Goal: Check status: Check status

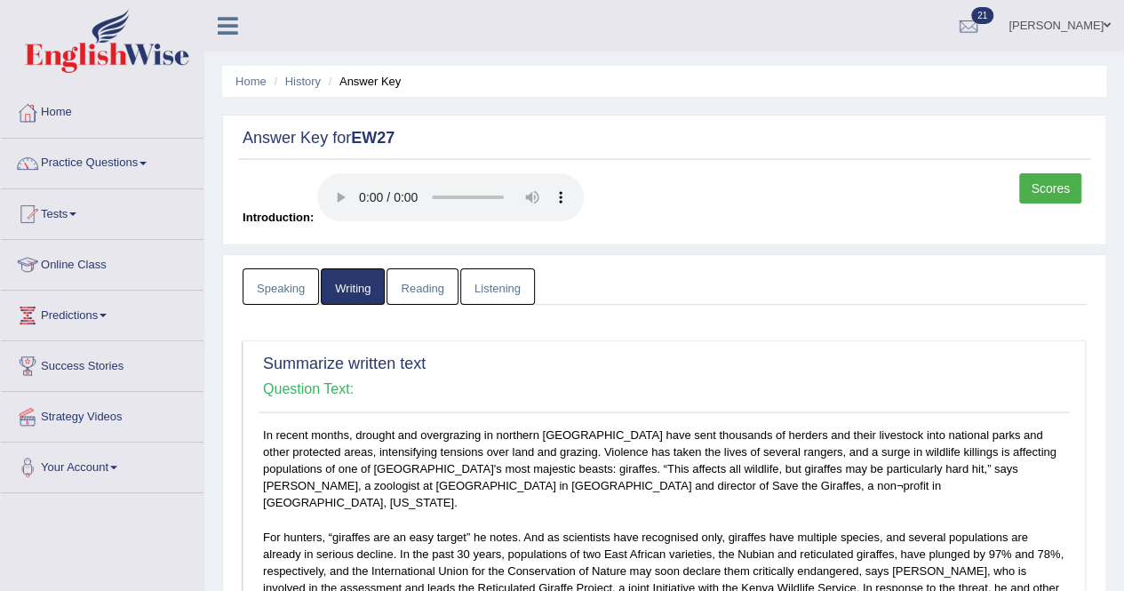
click at [478, 289] on link "Listening" at bounding box center [497, 286] width 75 height 36
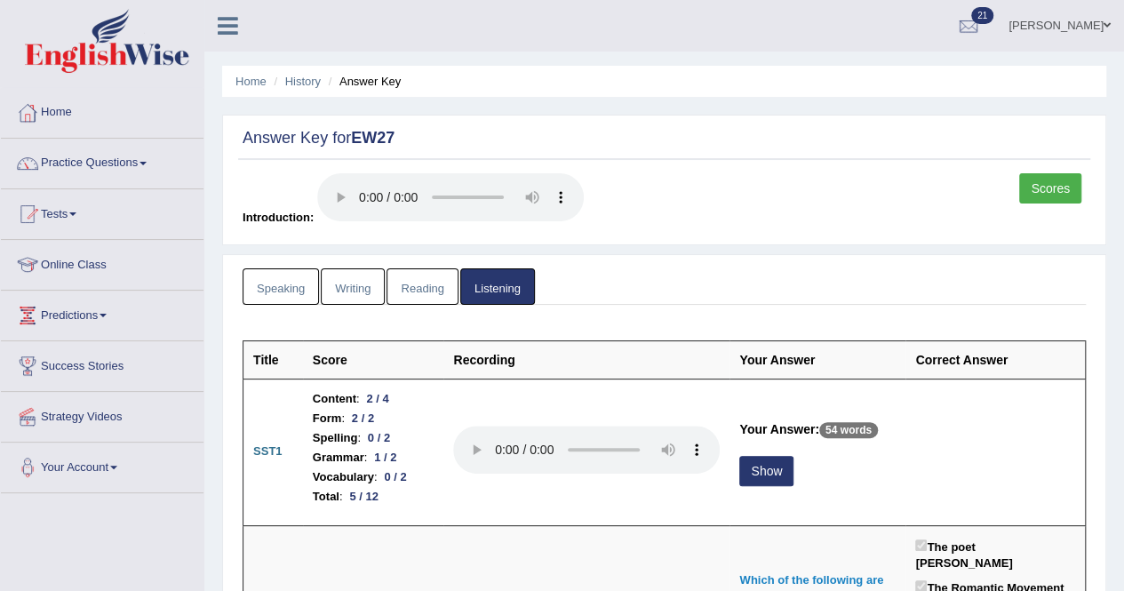
scroll to position [266, 0]
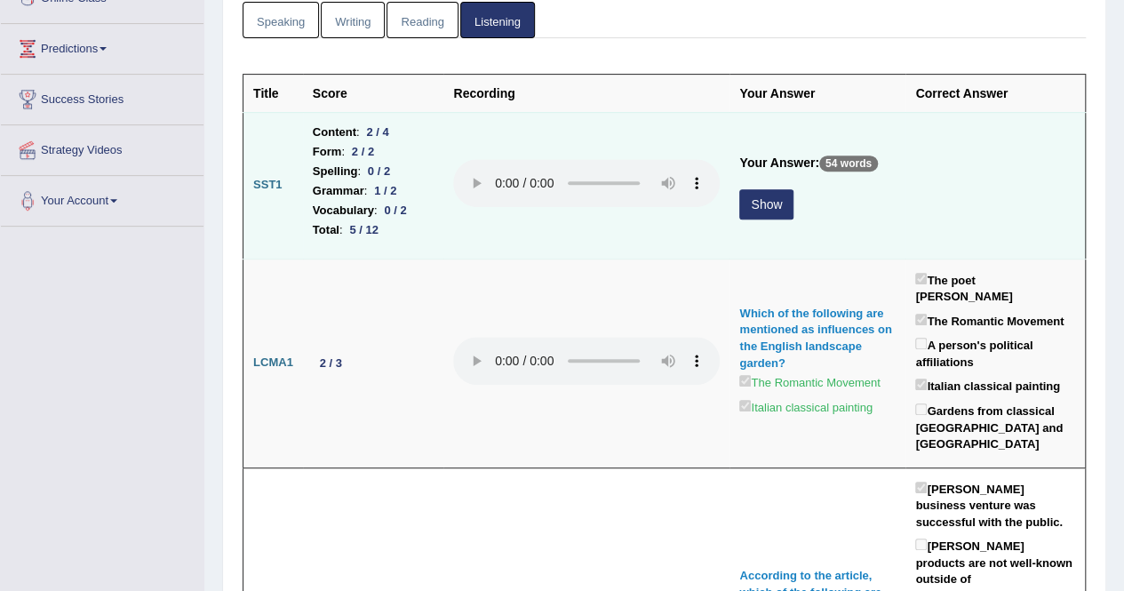
click at [774, 200] on button "Show" at bounding box center [766, 204] width 54 height 30
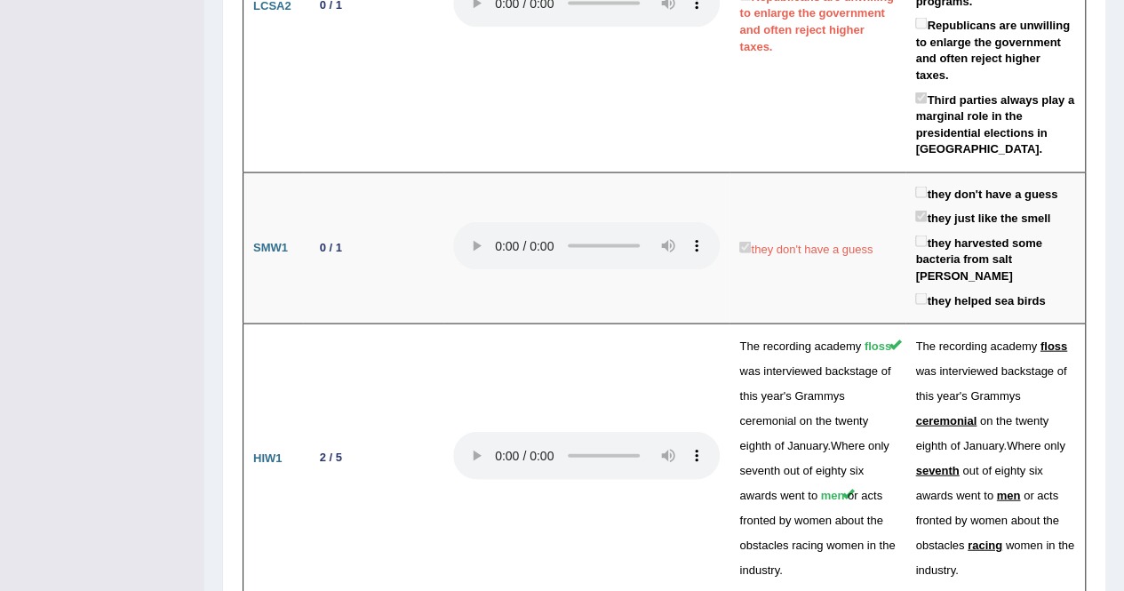
scroll to position [5151, 0]
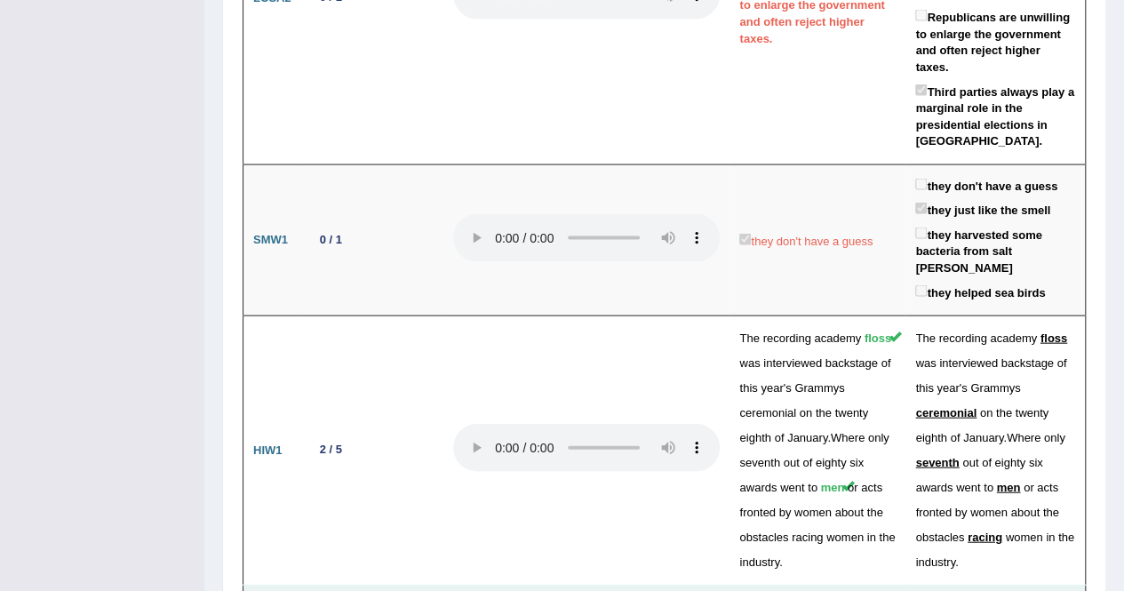
drag, startPoint x: 1071, startPoint y: 378, endPoint x: 1039, endPoint y: 389, distance: 33.7
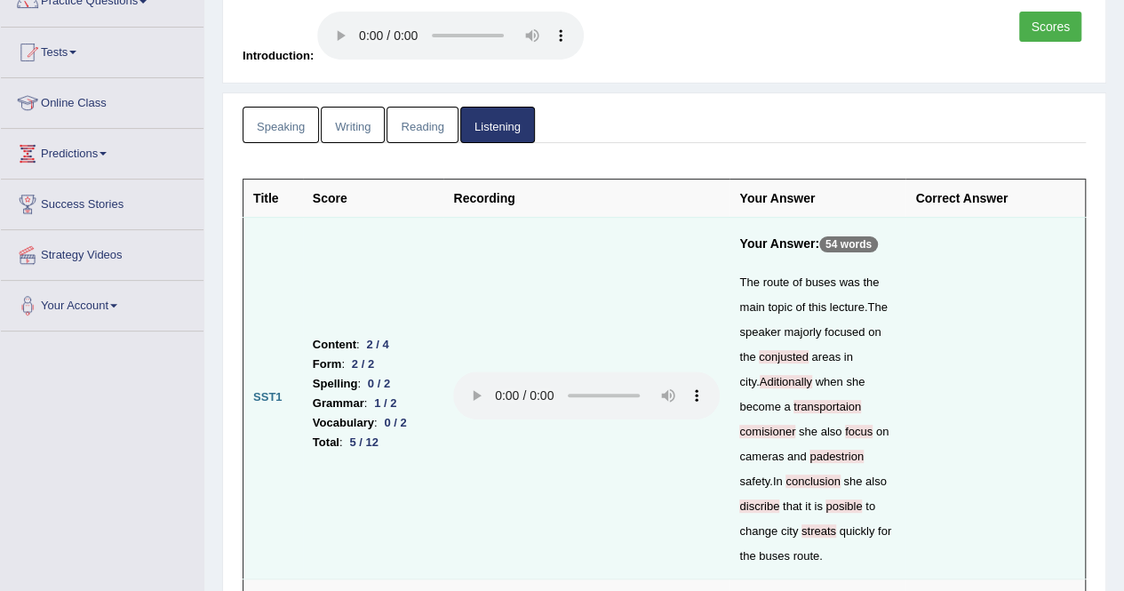
scroll to position [178, 0]
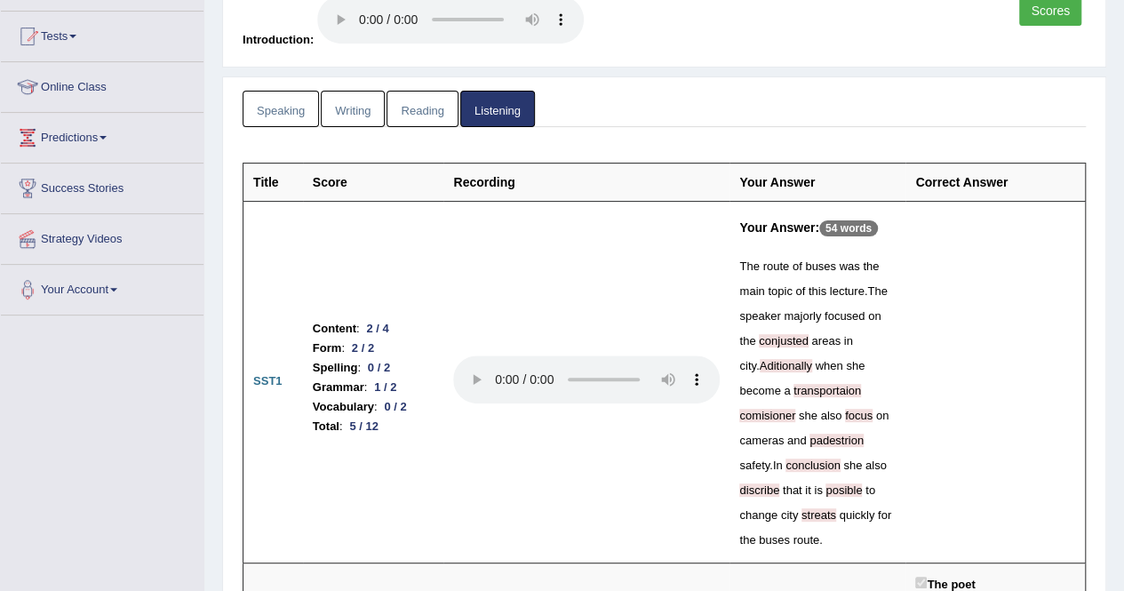
click at [255, 113] on link "Speaking" at bounding box center [280, 109] width 76 height 36
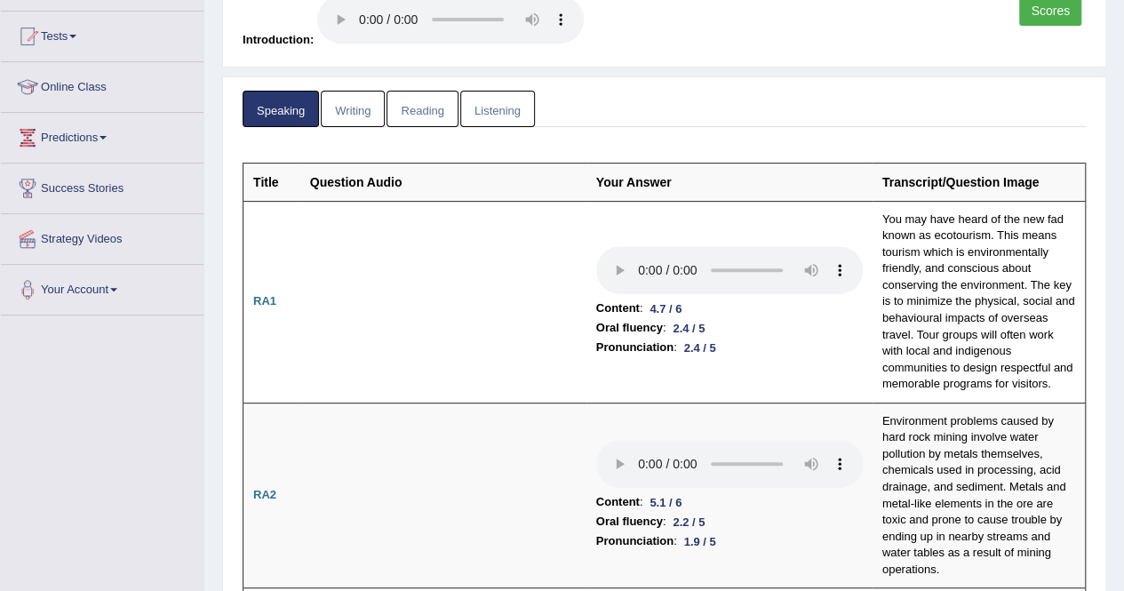
scroll to position [0, 0]
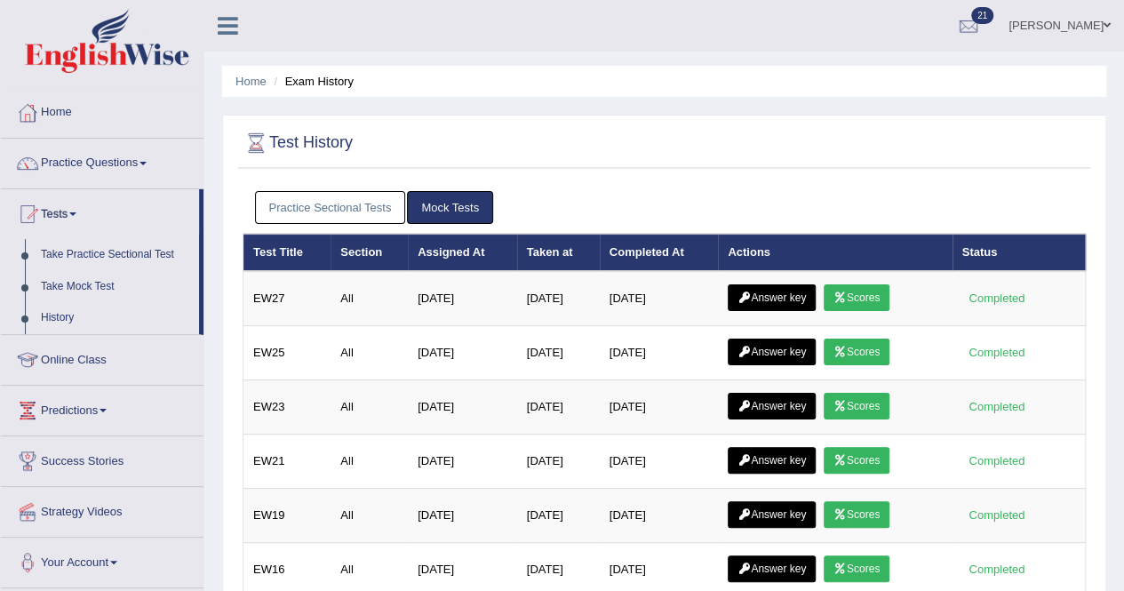
click at [874, 299] on link "Scores" at bounding box center [856, 297] width 66 height 27
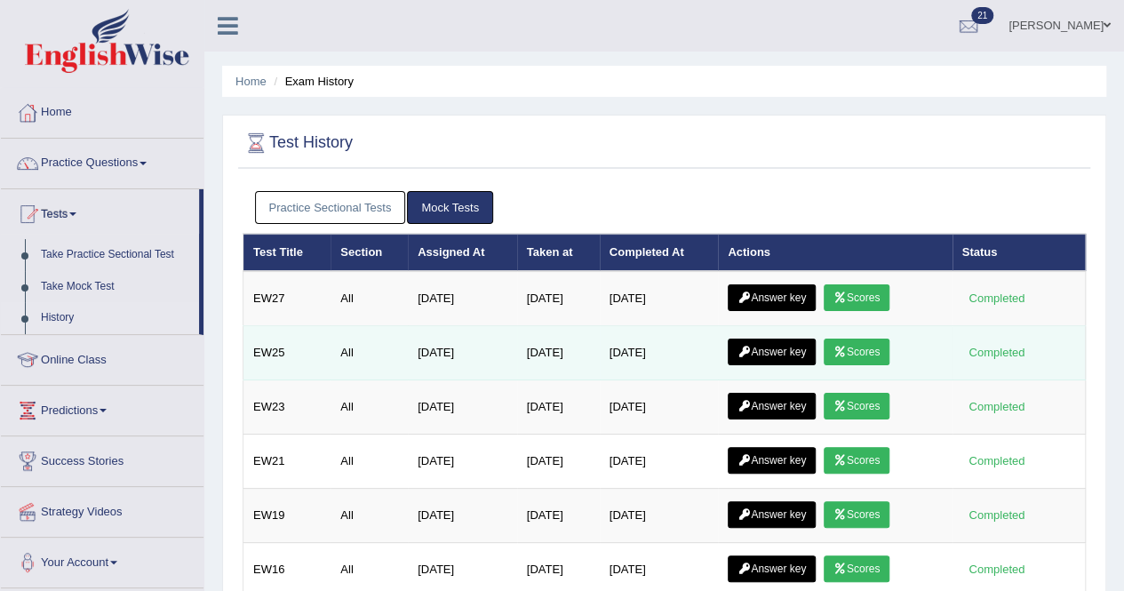
click at [860, 349] on link "Scores" at bounding box center [856, 351] width 66 height 27
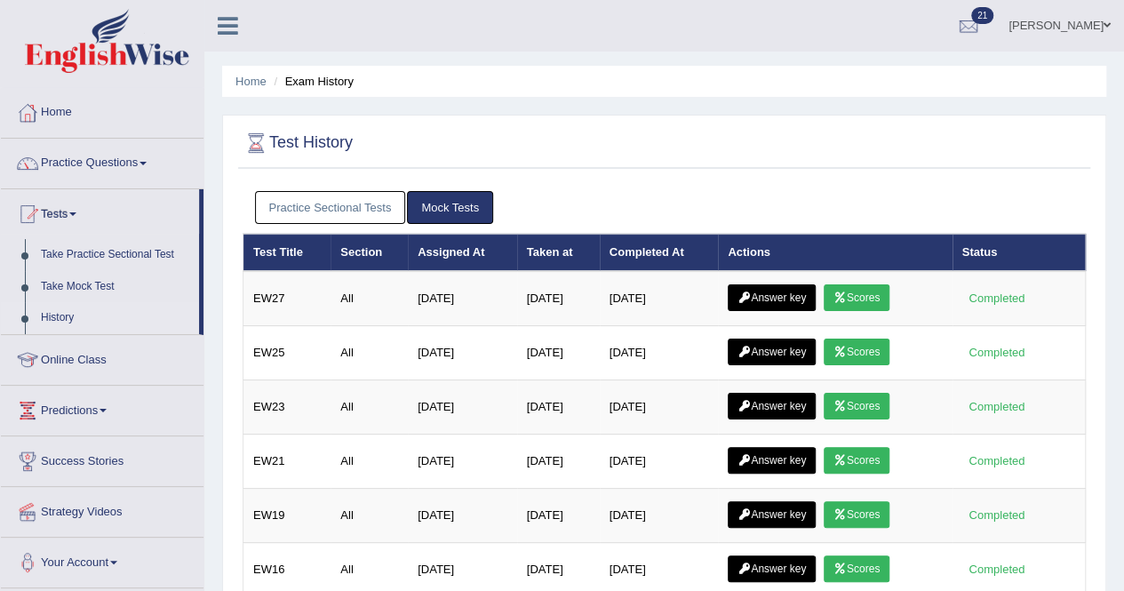
click at [104, 409] on link "Predictions" at bounding box center [102, 407] width 202 height 44
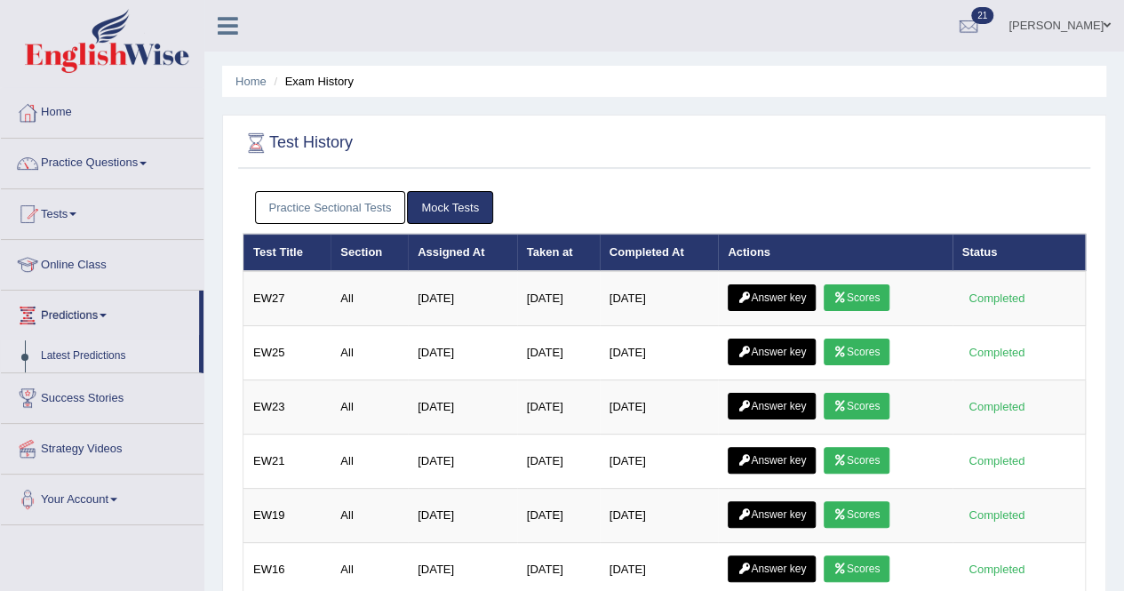
click at [67, 354] on link "Latest Predictions" at bounding box center [116, 356] width 166 height 32
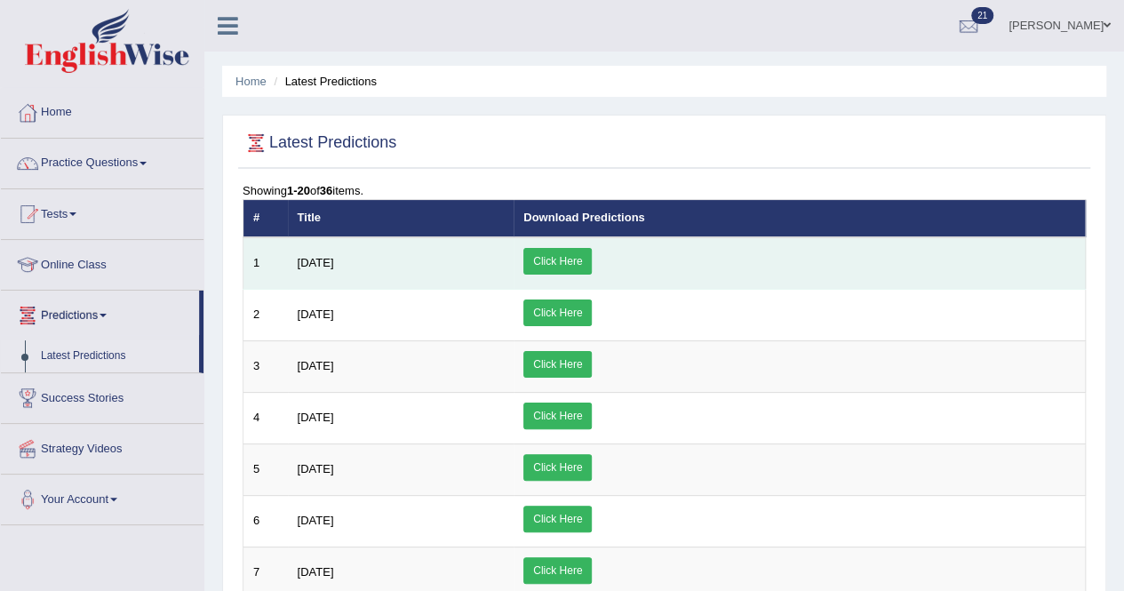
click at [592, 258] on link "Click Here" at bounding box center [557, 261] width 68 height 27
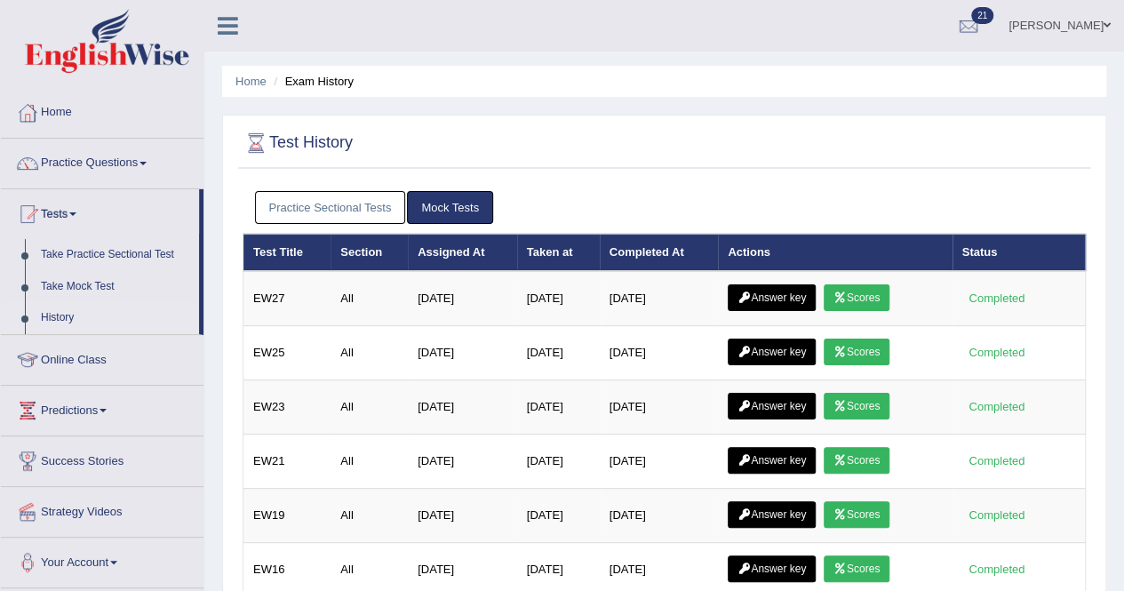
click at [321, 197] on link "Practice Sectional Tests" at bounding box center [330, 207] width 151 height 33
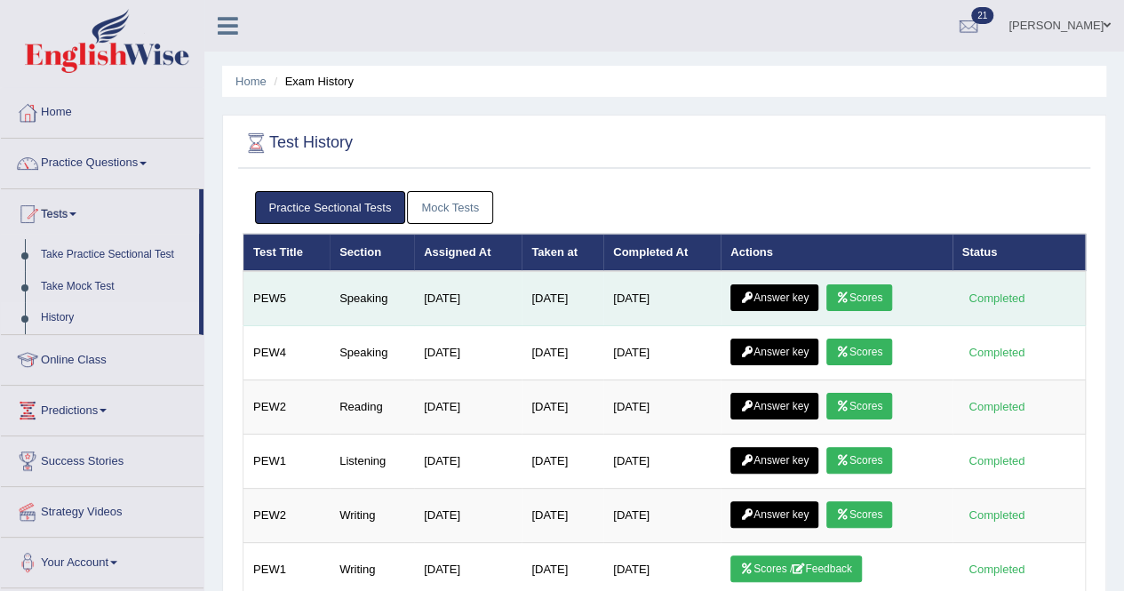
click at [849, 297] on icon at bounding box center [842, 297] width 13 height 11
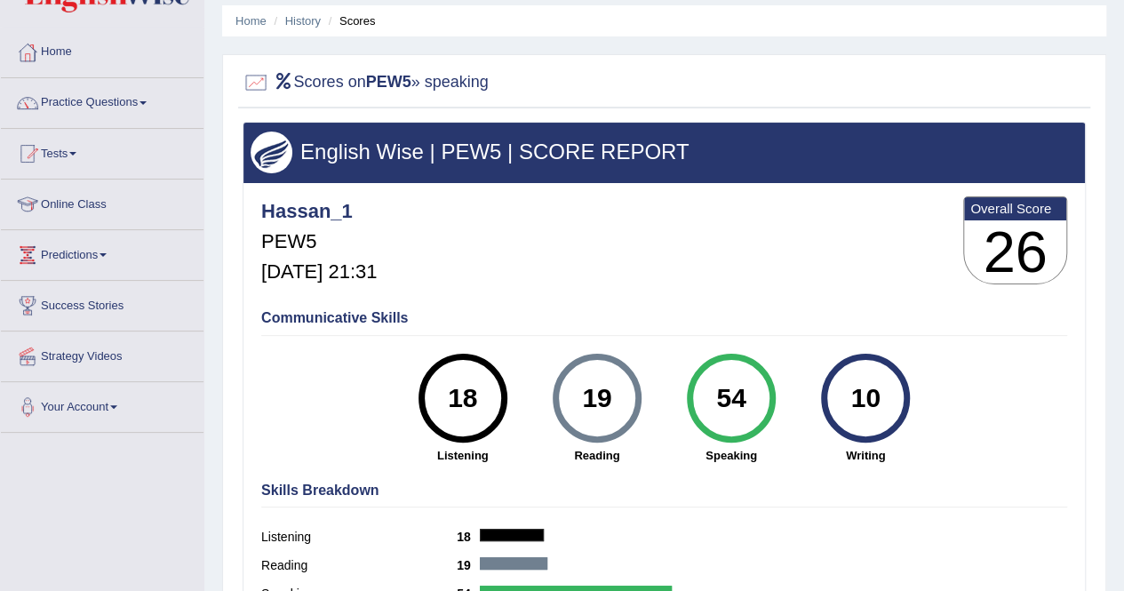
scroll to position [89, 0]
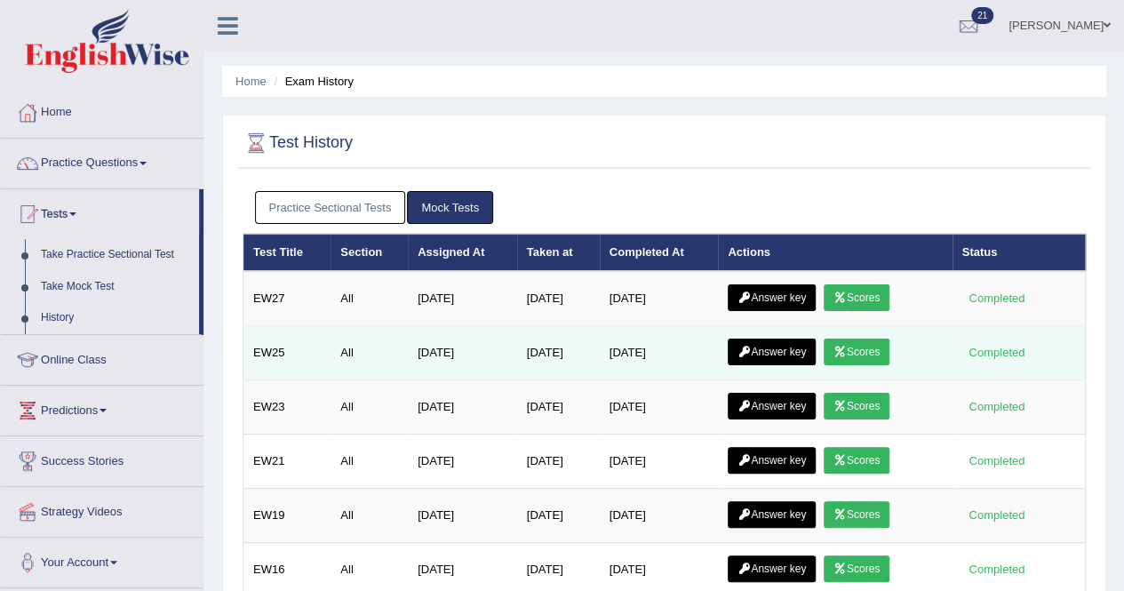
click at [865, 344] on link "Scores" at bounding box center [856, 351] width 66 height 27
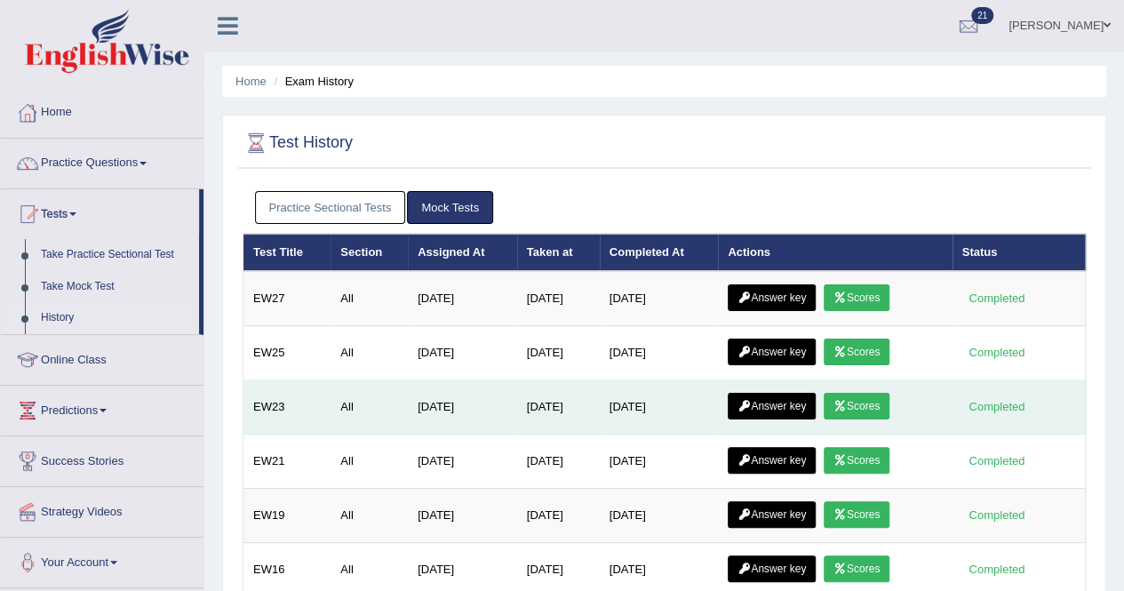
click at [862, 396] on link "Scores" at bounding box center [856, 406] width 66 height 27
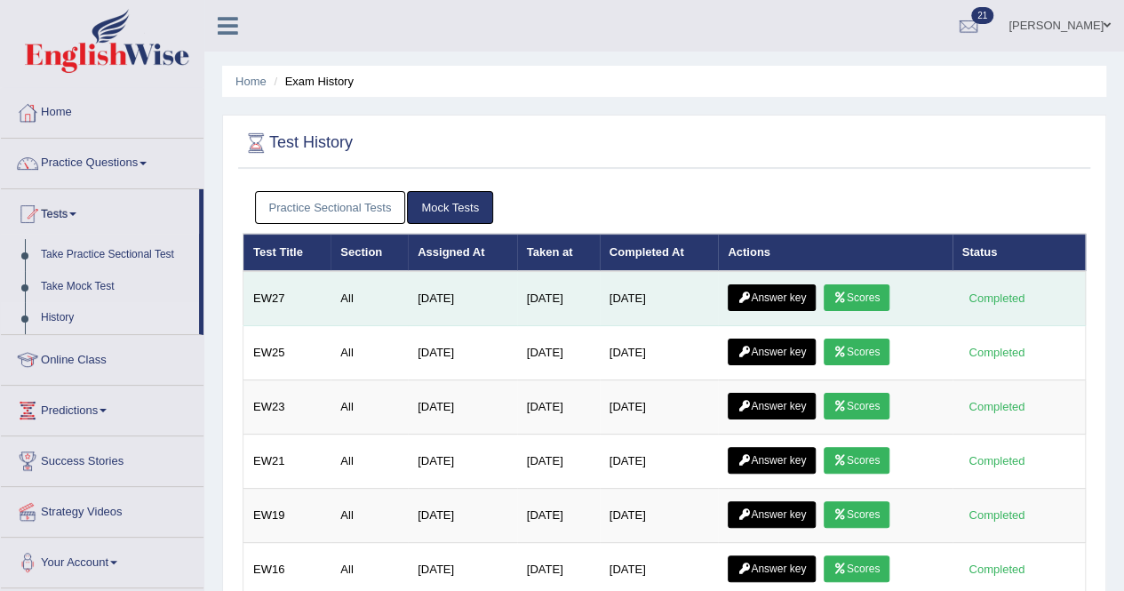
click at [880, 292] on link "Scores" at bounding box center [856, 297] width 66 height 27
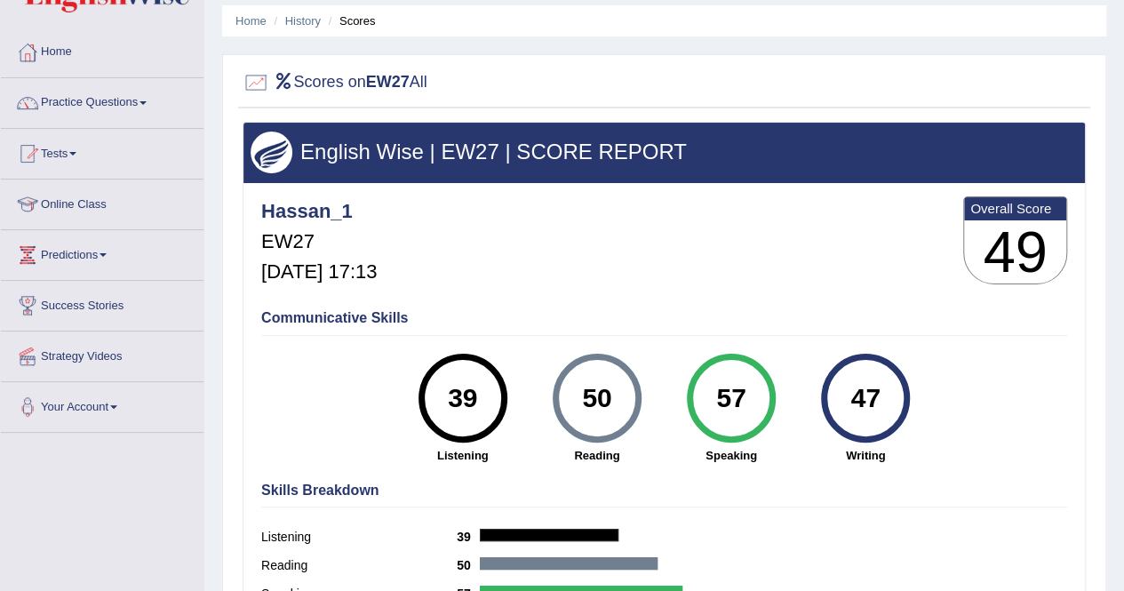
scroll to position [89, 0]
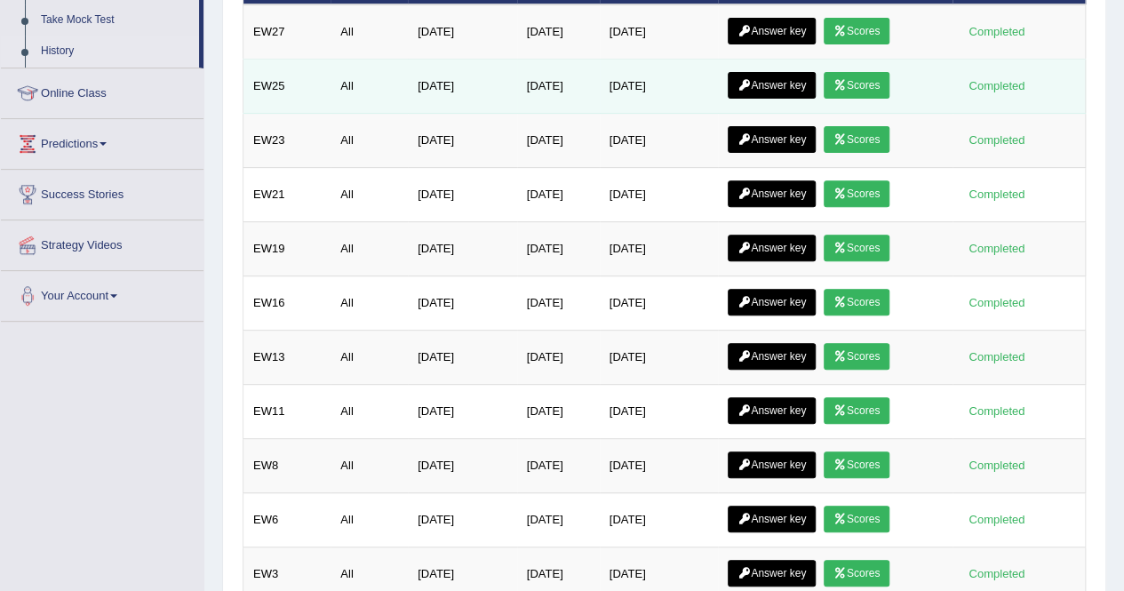
click at [865, 76] on link "Scores" at bounding box center [856, 85] width 66 height 27
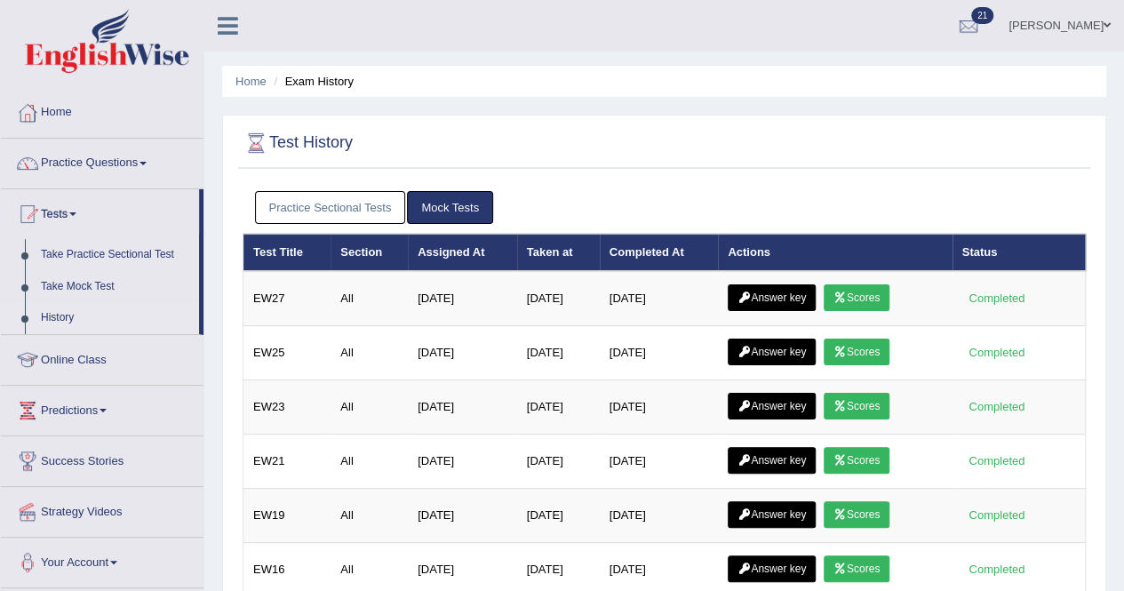
click at [334, 202] on link "Practice Sectional Tests" at bounding box center [330, 207] width 151 height 33
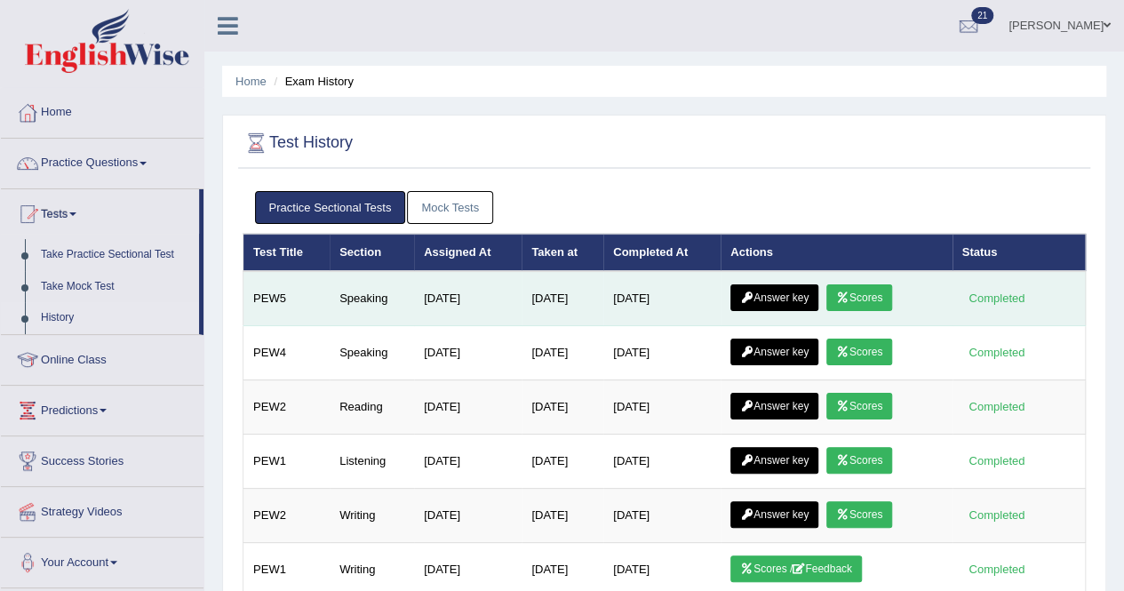
click at [847, 294] on icon at bounding box center [842, 297] width 13 height 11
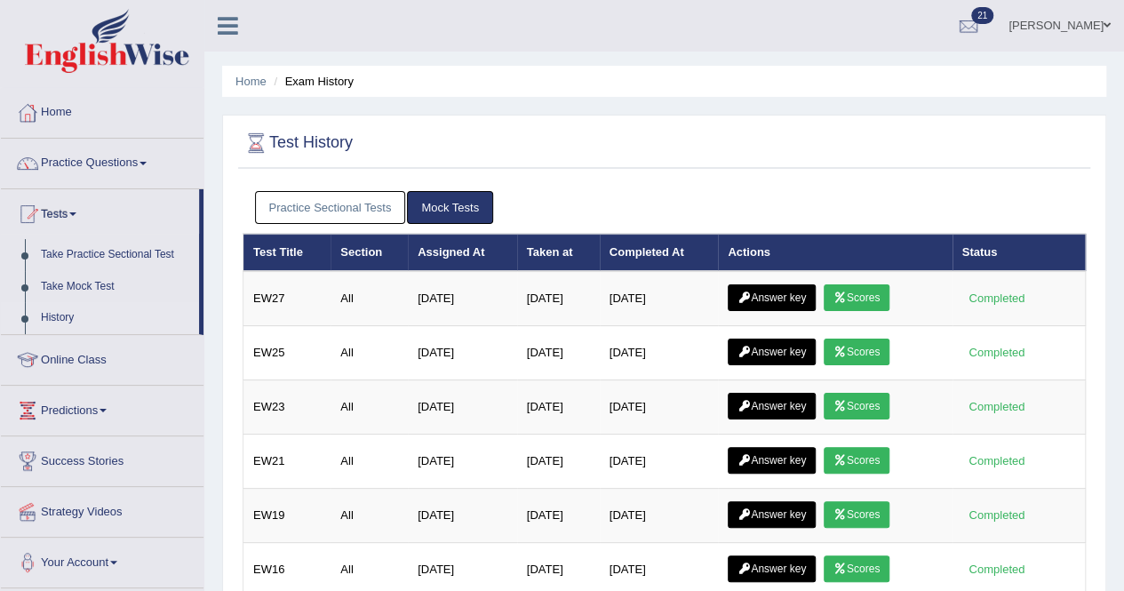
click at [341, 202] on link "Practice Sectional Tests" at bounding box center [330, 207] width 151 height 33
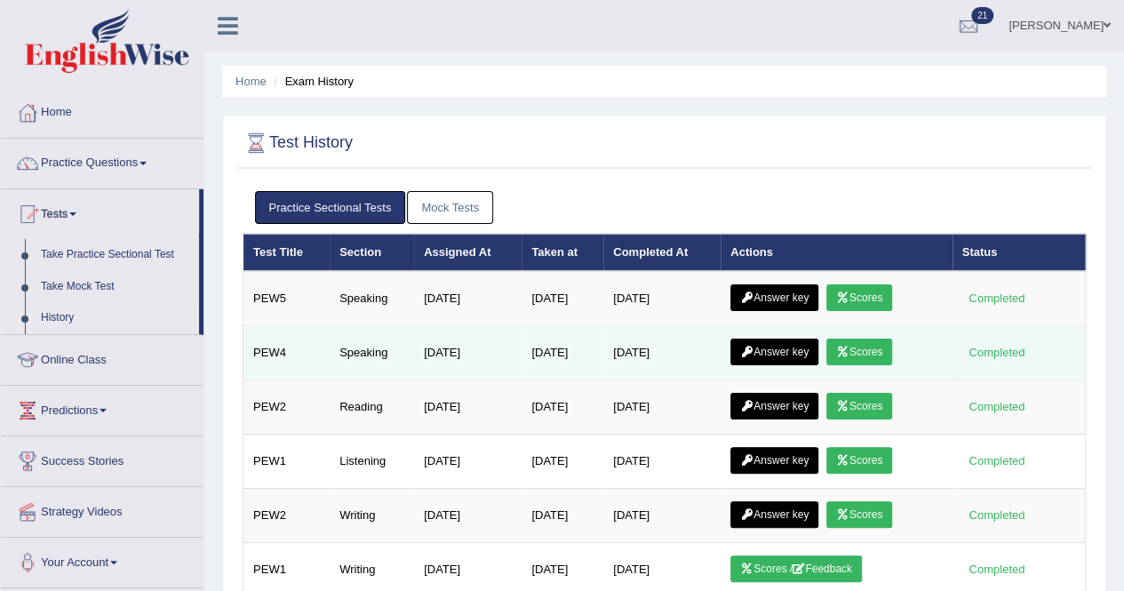
click at [872, 354] on link "Scores" at bounding box center [859, 351] width 66 height 27
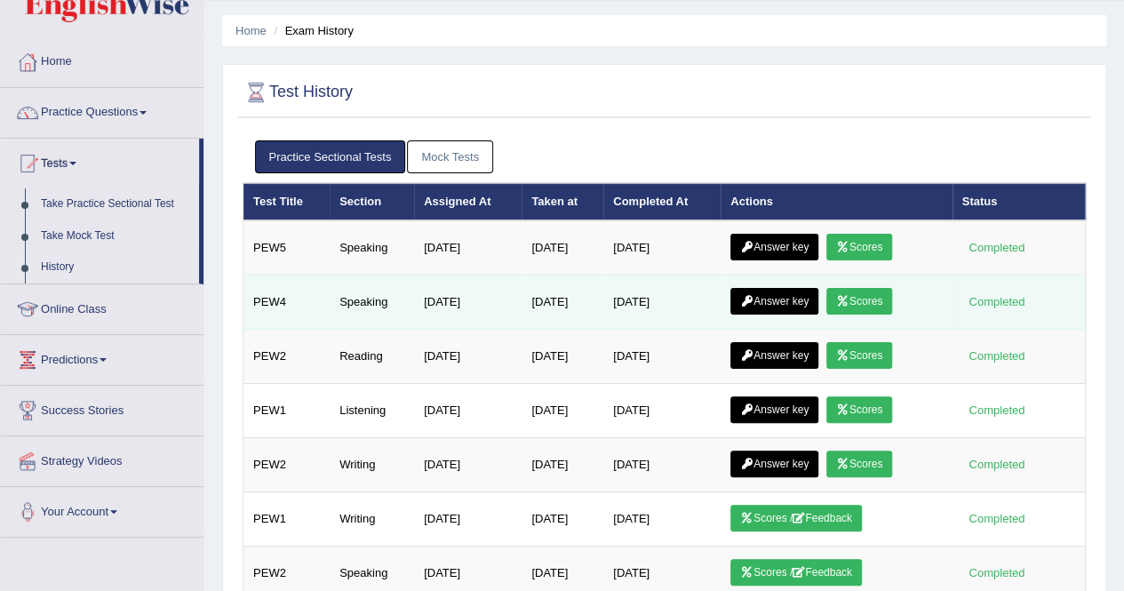
scroll to position [89, 0]
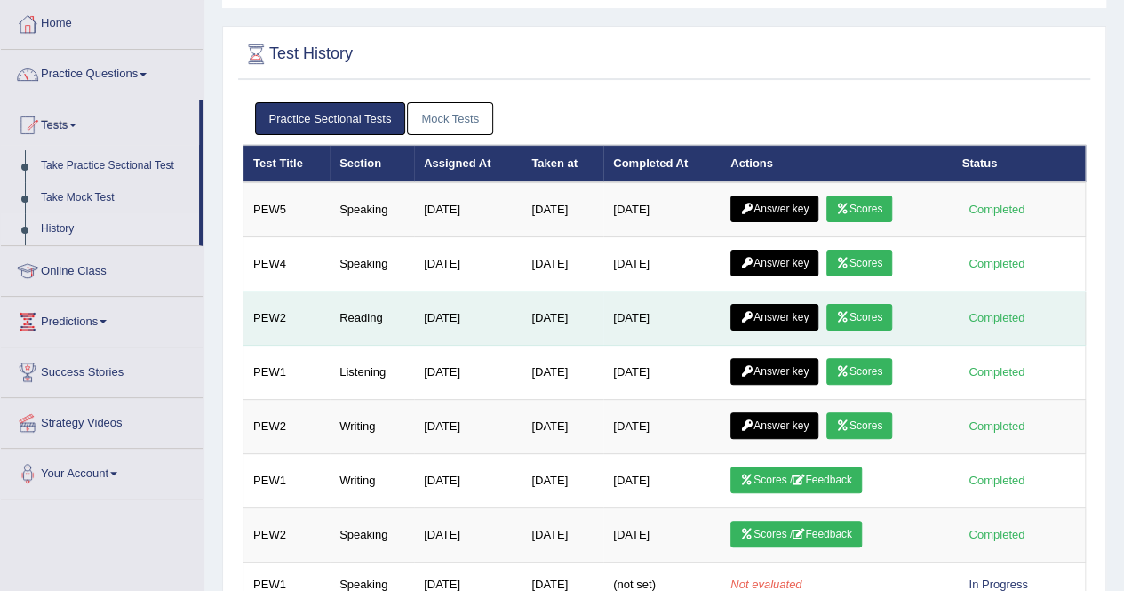
click at [863, 309] on link "Scores" at bounding box center [859, 317] width 66 height 27
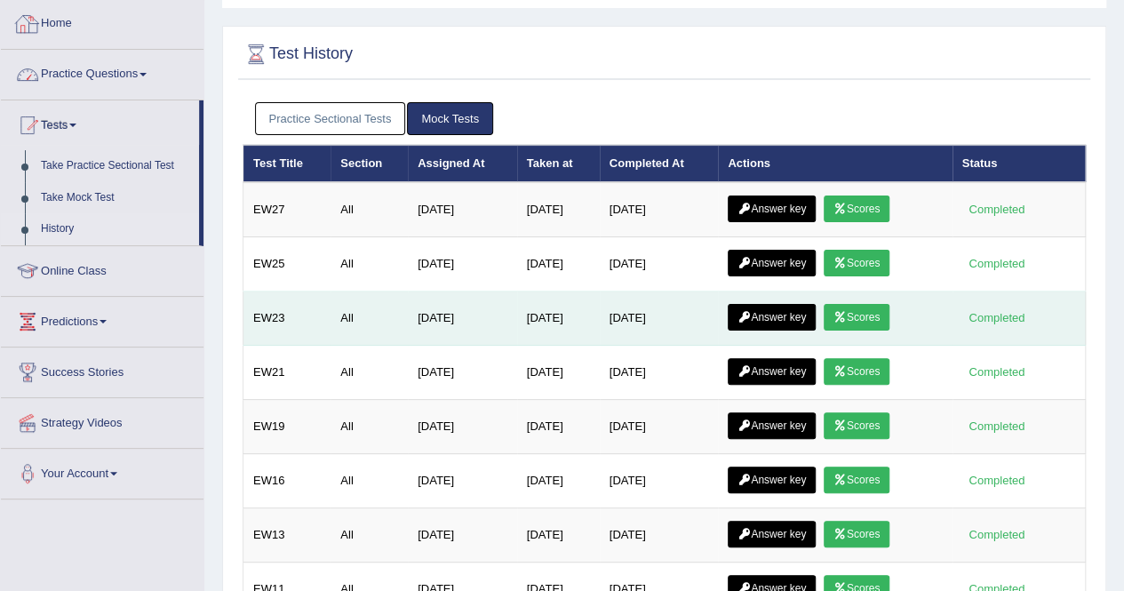
scroll to position [89, 0]
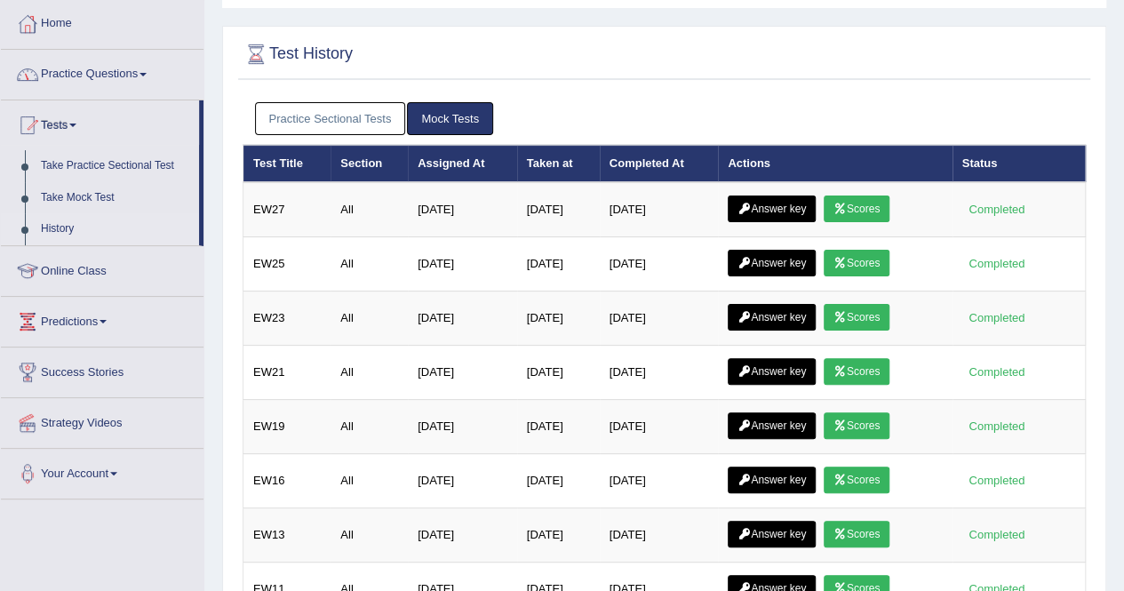
click at [356, 113] on link "Practice Sectional Tests" at bounding box center [330, 118] width 151 height 33
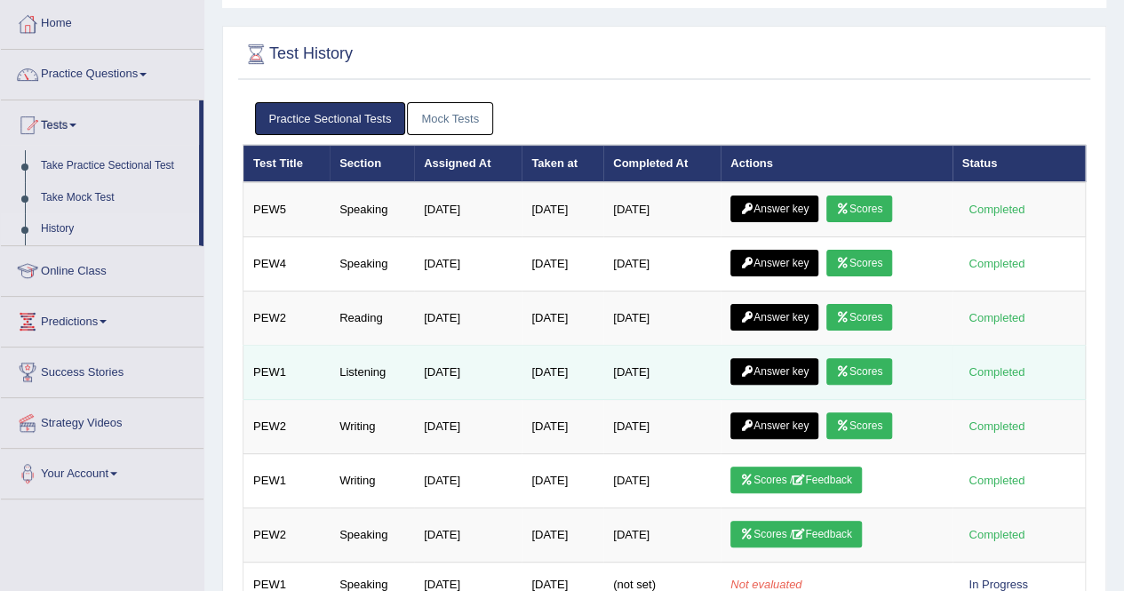
click at [864, 358] on link "Scores" at bounding box center [859, 371] width 66 height 27
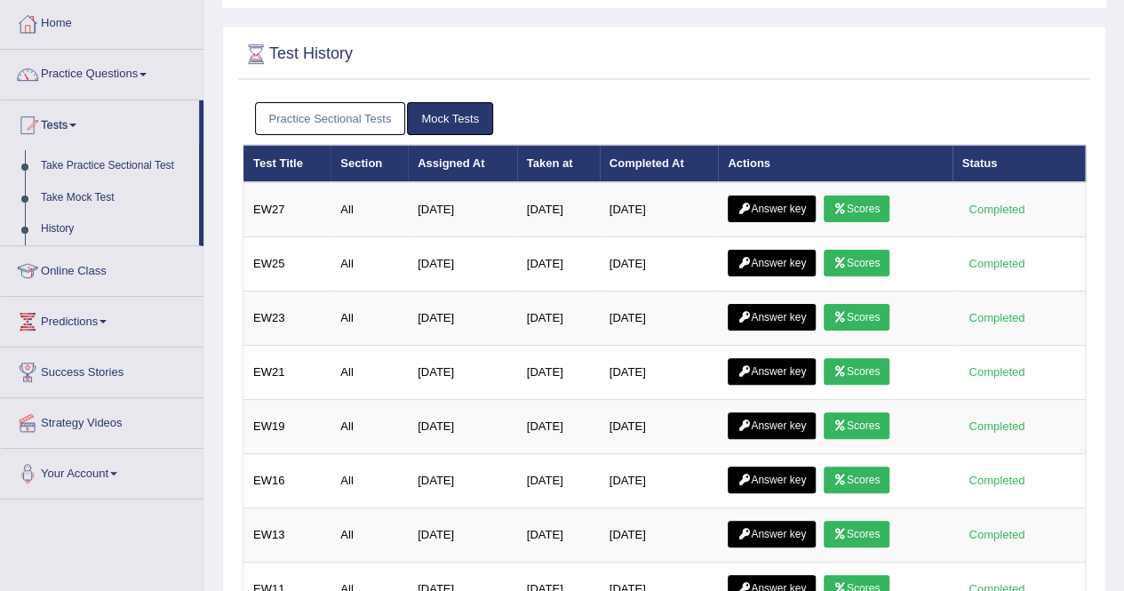
click at [331, 127] on link "Practice Sectional Tests" at bounding box center [330, 118] width 151 height 33
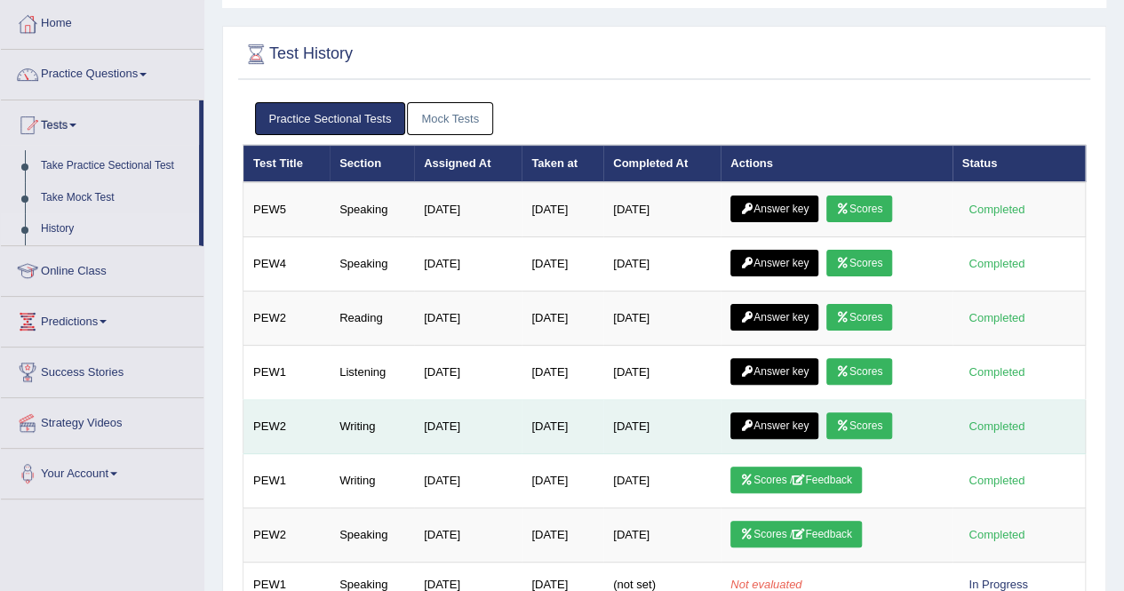
click at [871, 412] on link "Scores" at bounding box center [859, 425] width 66 height 27
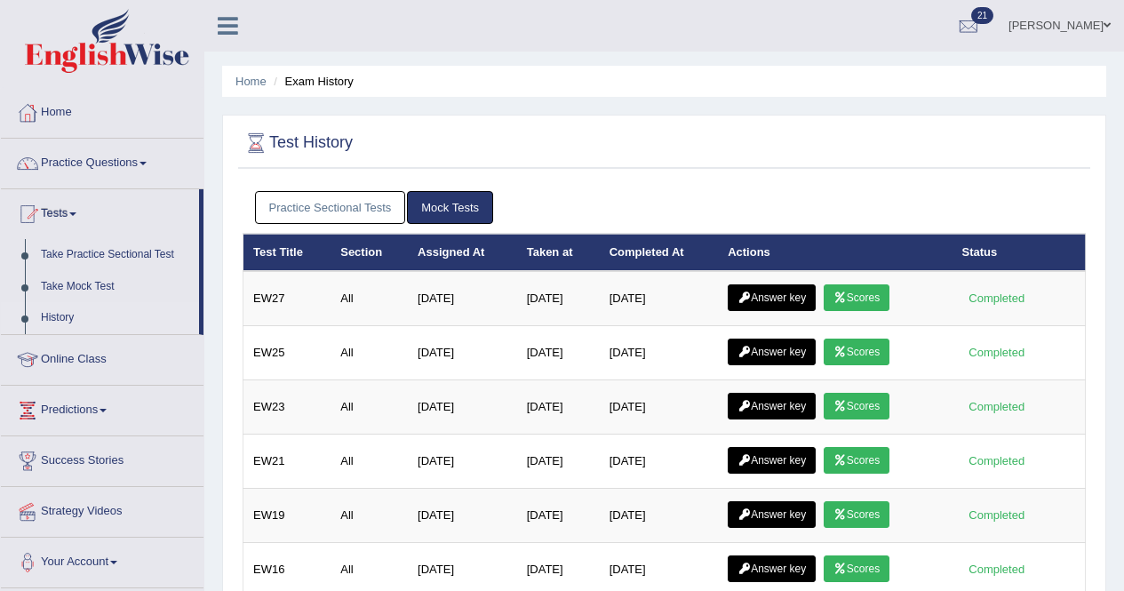
scroll to position [89, 0]
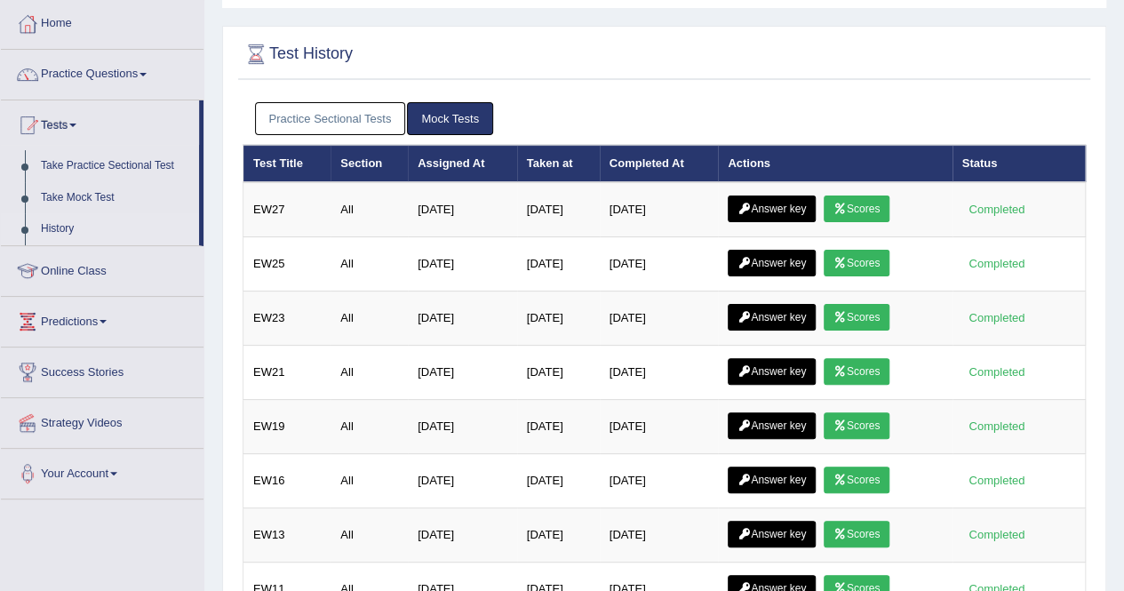
click at [304, 120] on link "Practice Sectional Tests" at bounding box center [330, 118] width 151 height 33
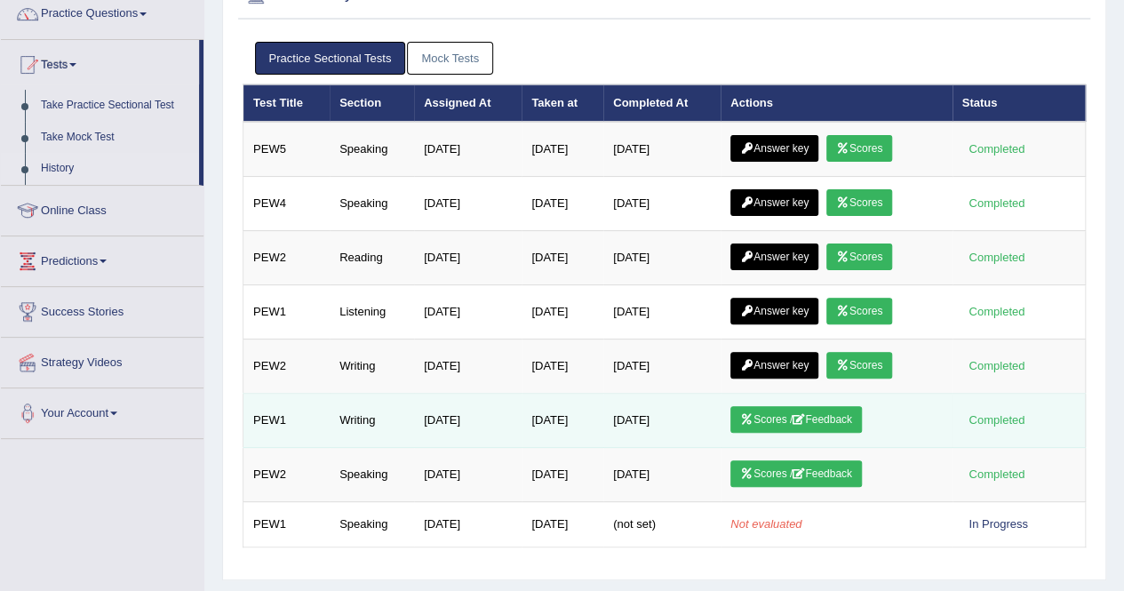
scroll to position [178, 0]
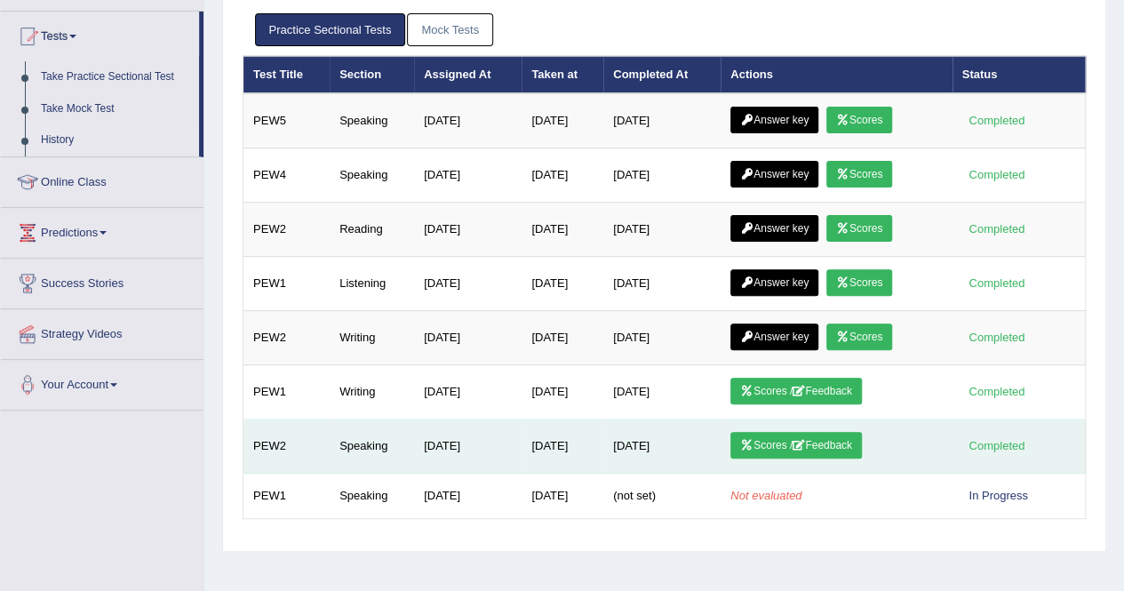
click at [767, 440] on link "Scores / Feedback" at bounding box center [795, 445] width 131 height 27
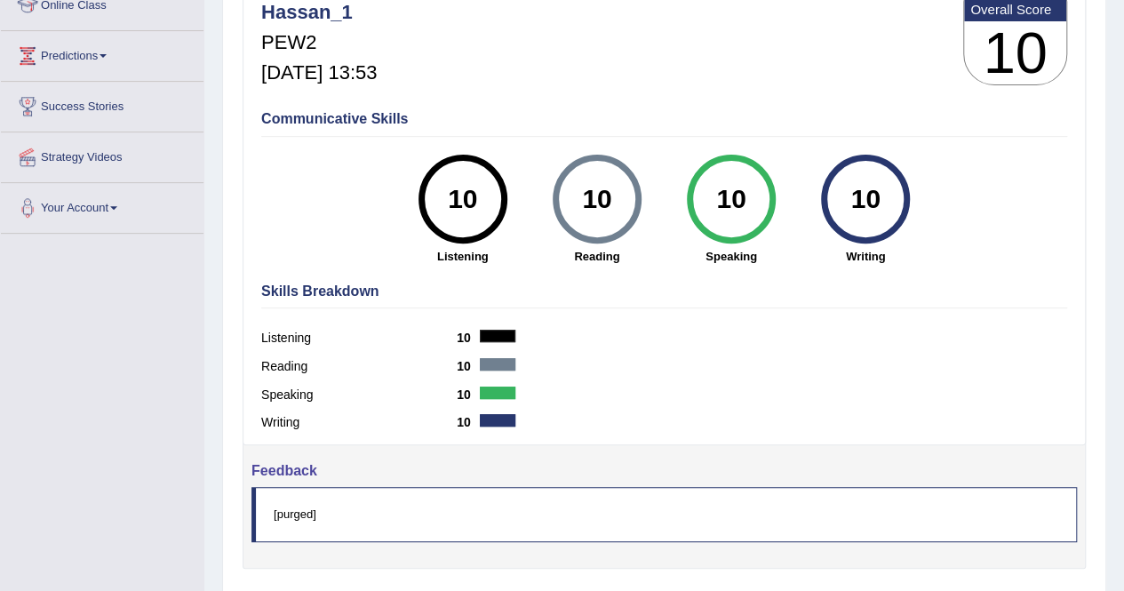
scroll to position [341, 0]
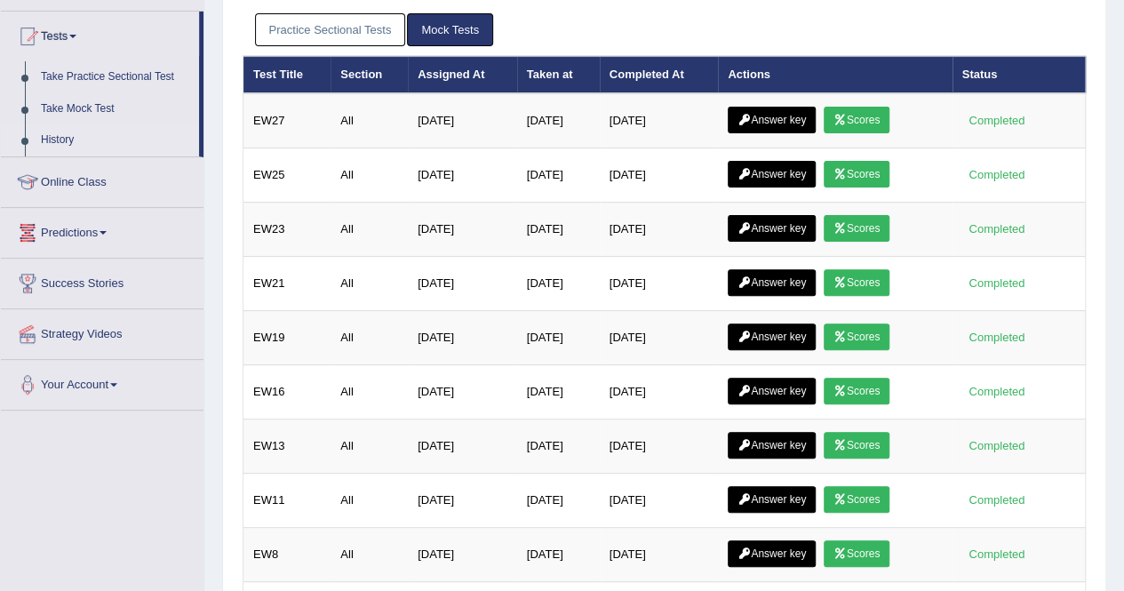
click at [332, 31] on link "Practice Sectional Tests" at bounding box center [330, 29] width 151 height 33
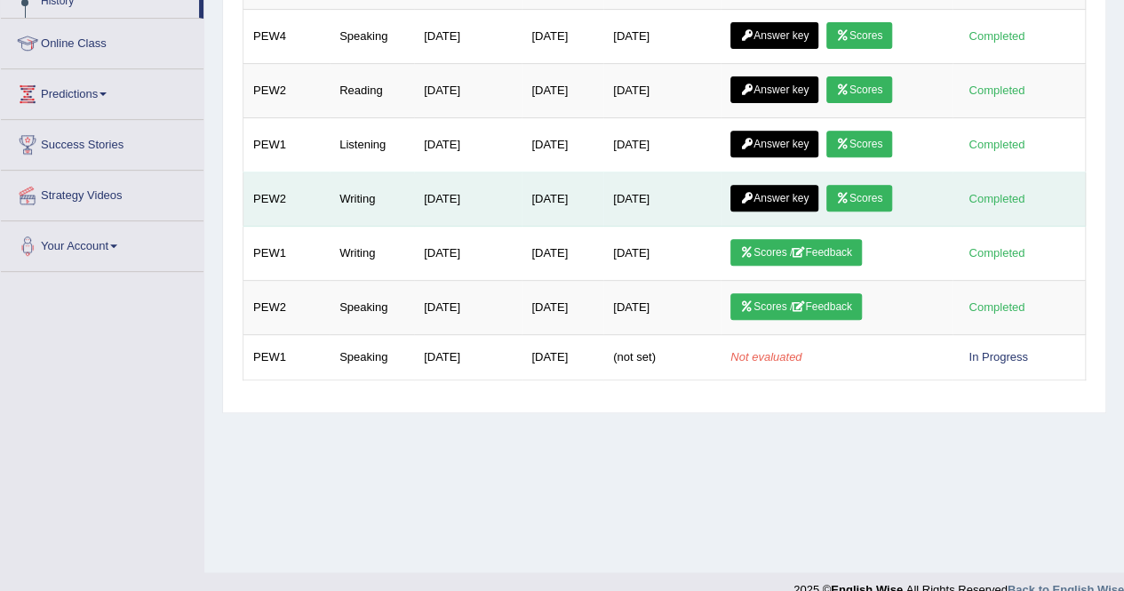
scroll to position [341, 0]
